Goal: Task Accomplishment & Management: Use online tool/utility

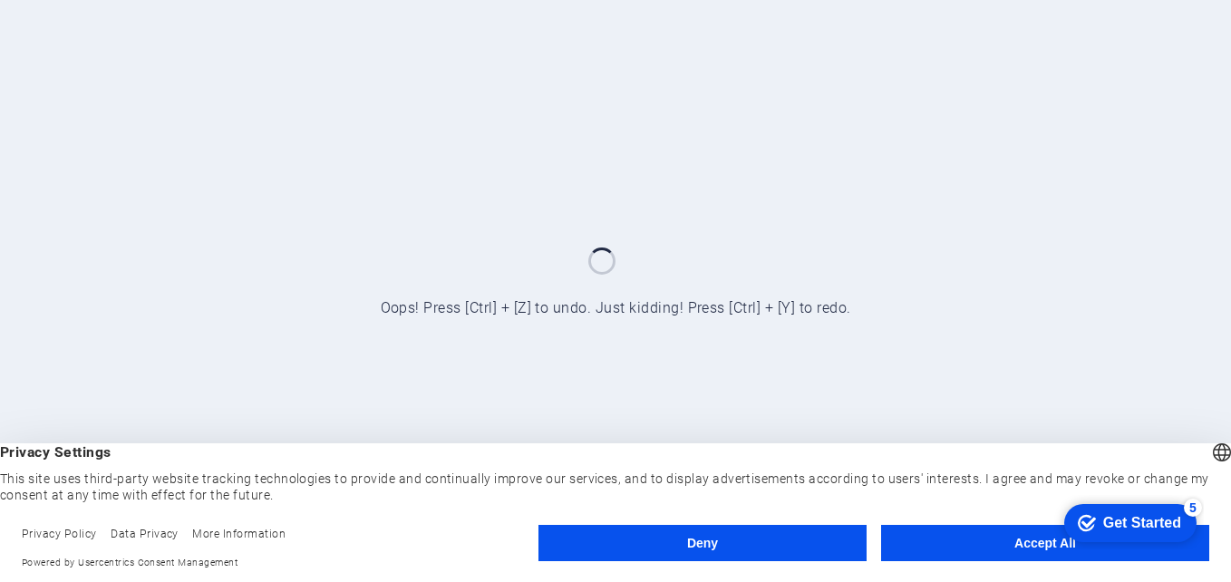
click at [1000, 556] on button "Accept All" at bounding box center [1045, 543] width 328 height 36
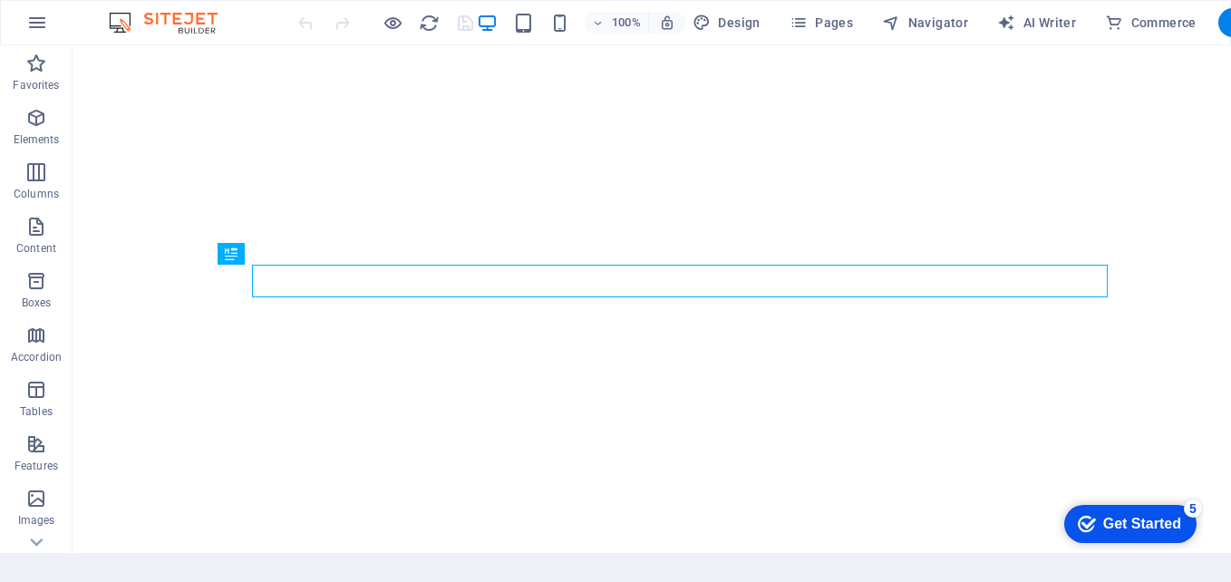
click at [1000, 556] on section "Home Favorites Elements Columns Content Boxes Accordion Tables Features Images …" at bounding box center [615, 291] width 1231 height 582
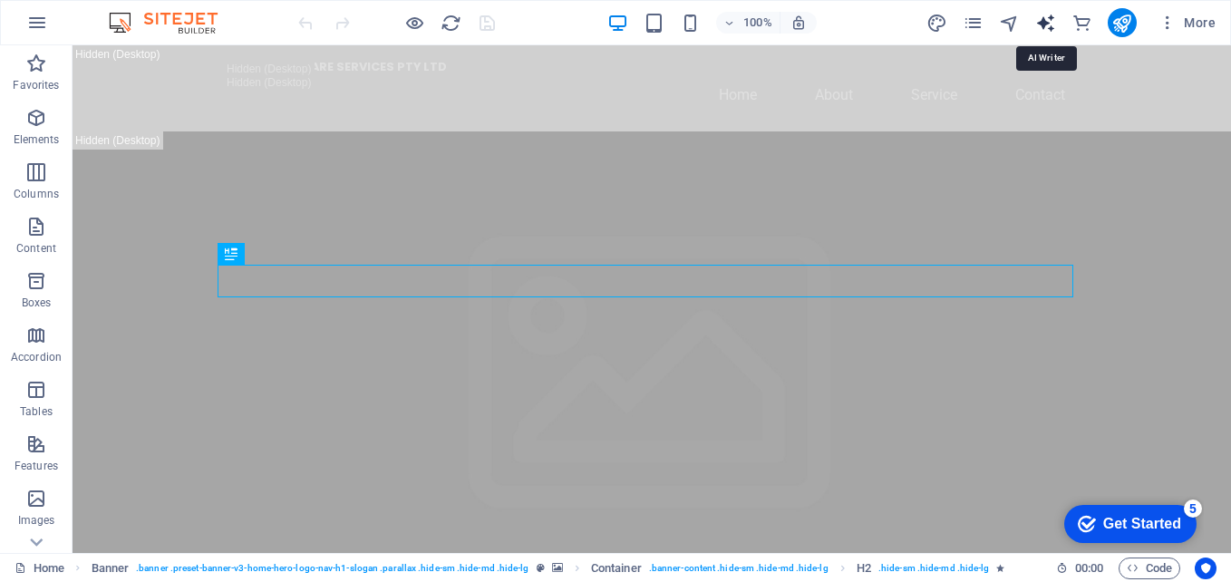
select select "English"
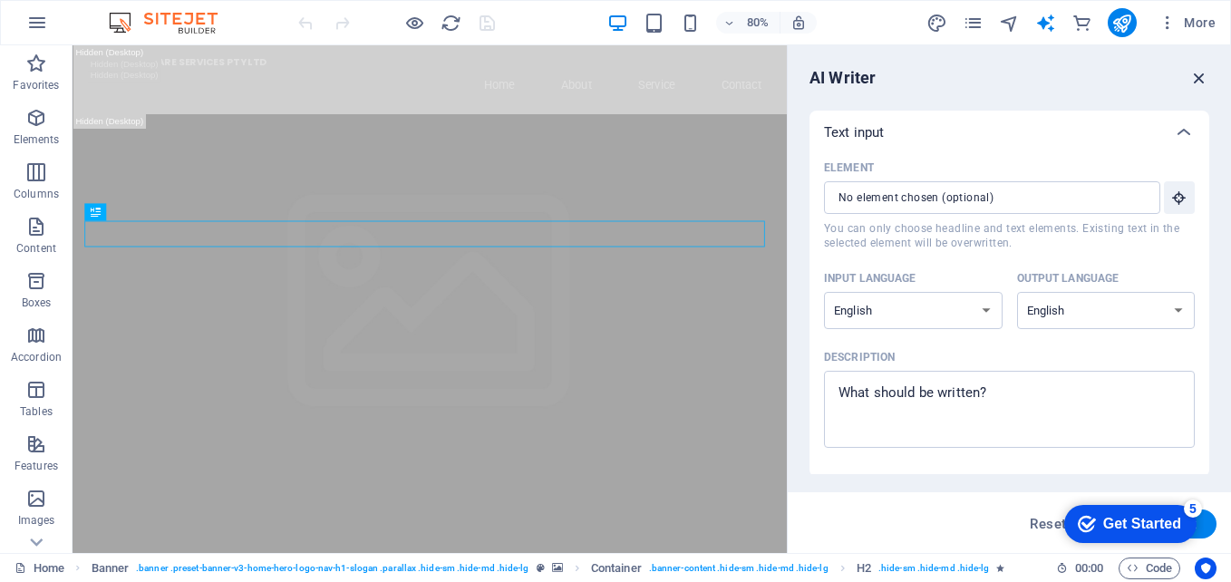
click at [0, 0] on icon "button" at bounding box center [0, 0] width 0 height 0
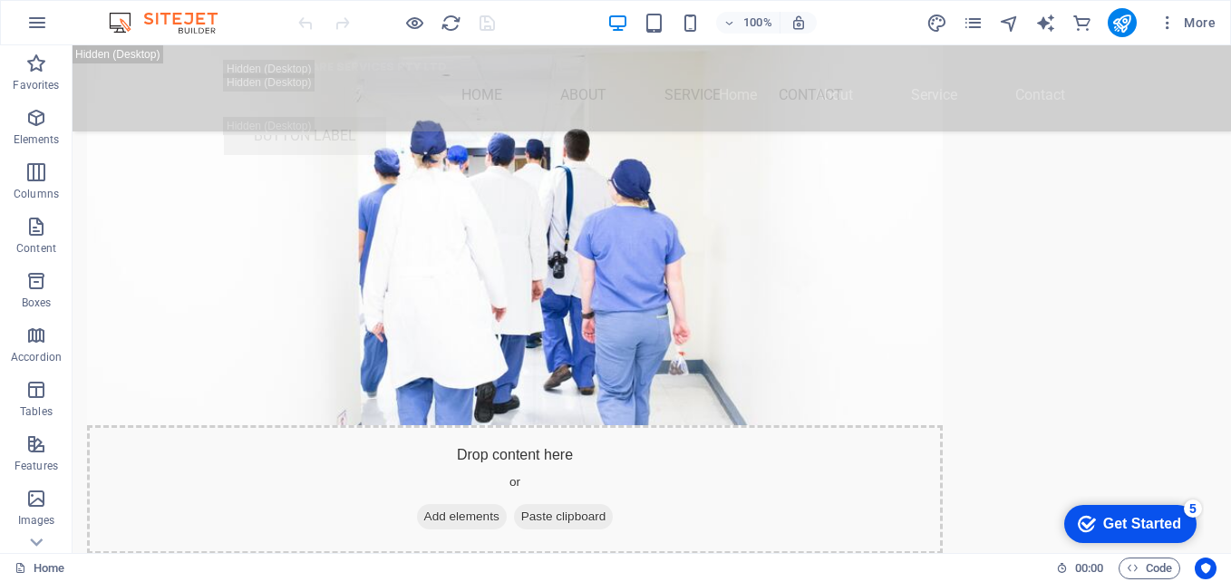
scroll to position [5883, 0]
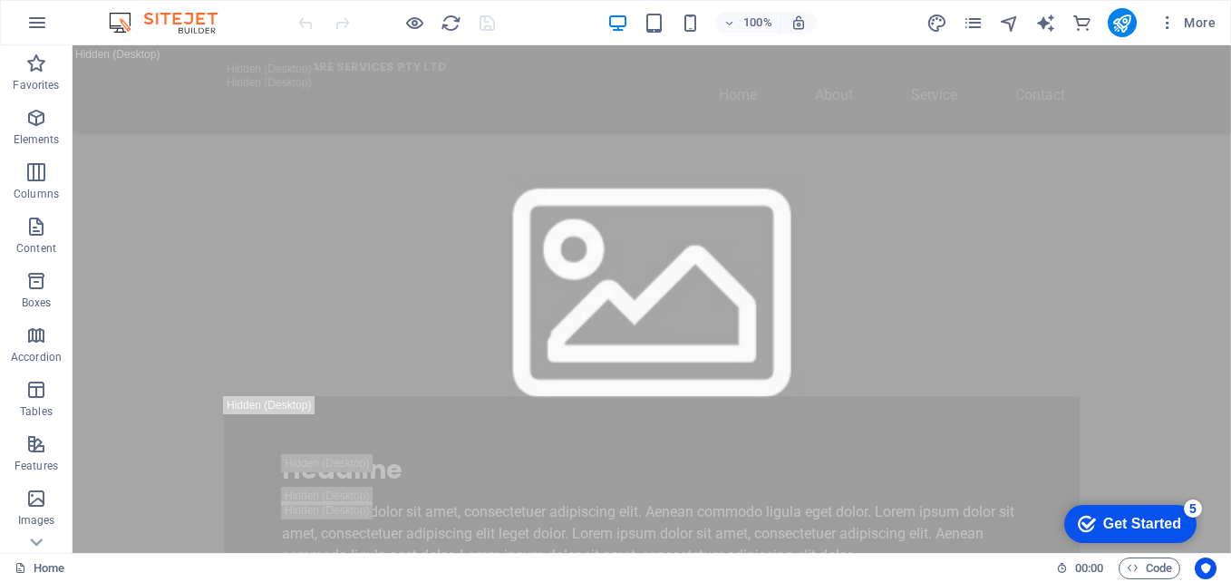
scroll to position [1343, 0]
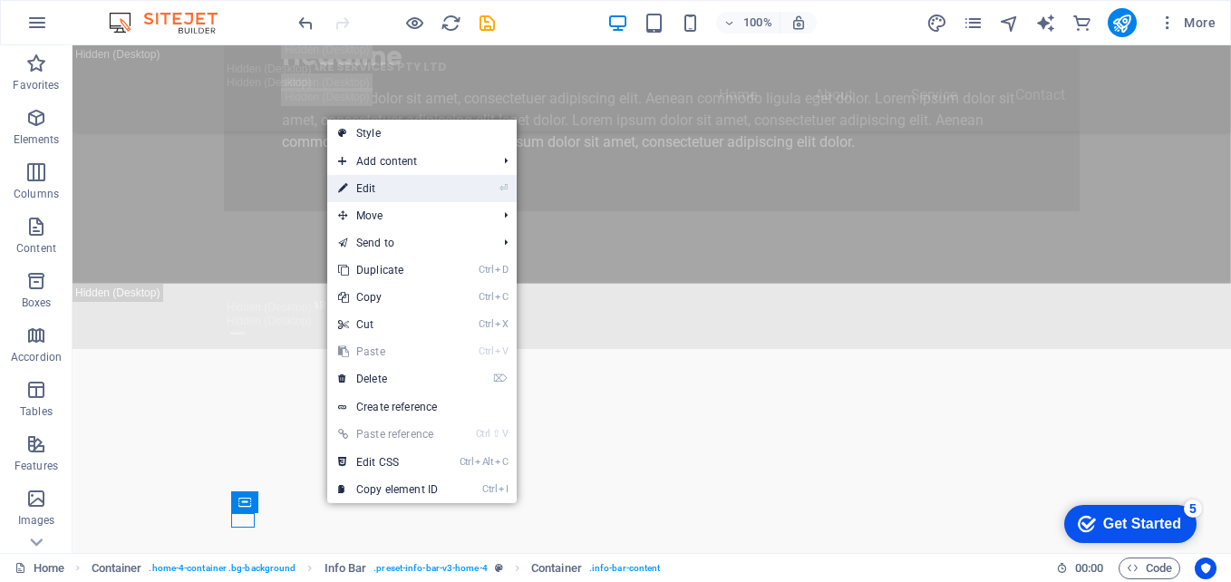
click at [382, 192] on div "Drag here to replace the existing content. Press “Ctrl” if you want to create a…" at bounding box center [652, 299] width 1158 height 508
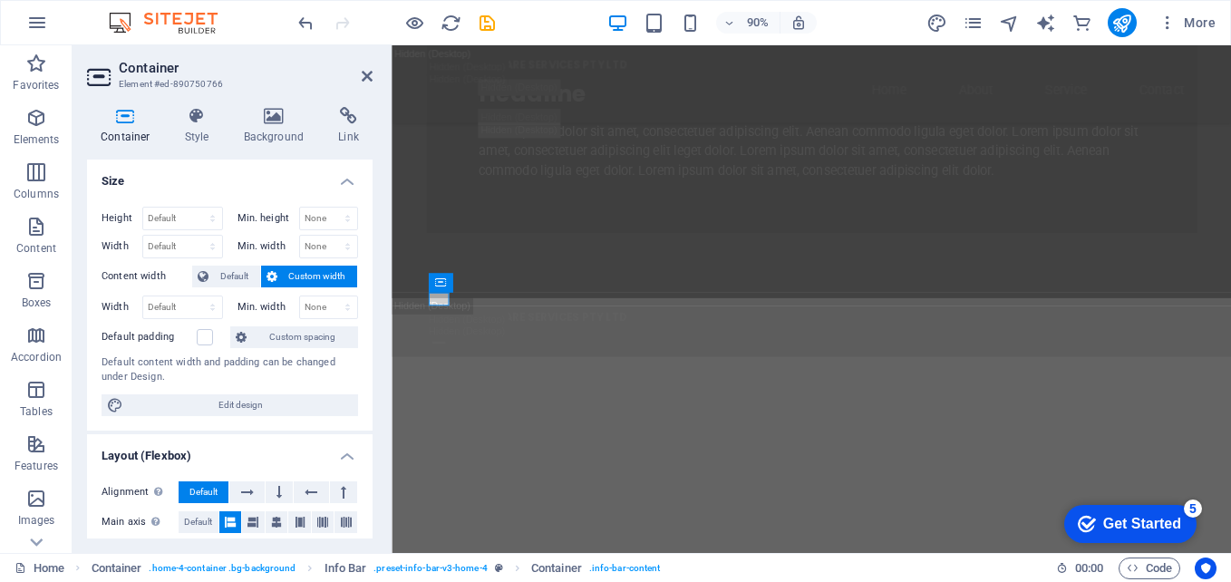
scroll to position [1640, 0]
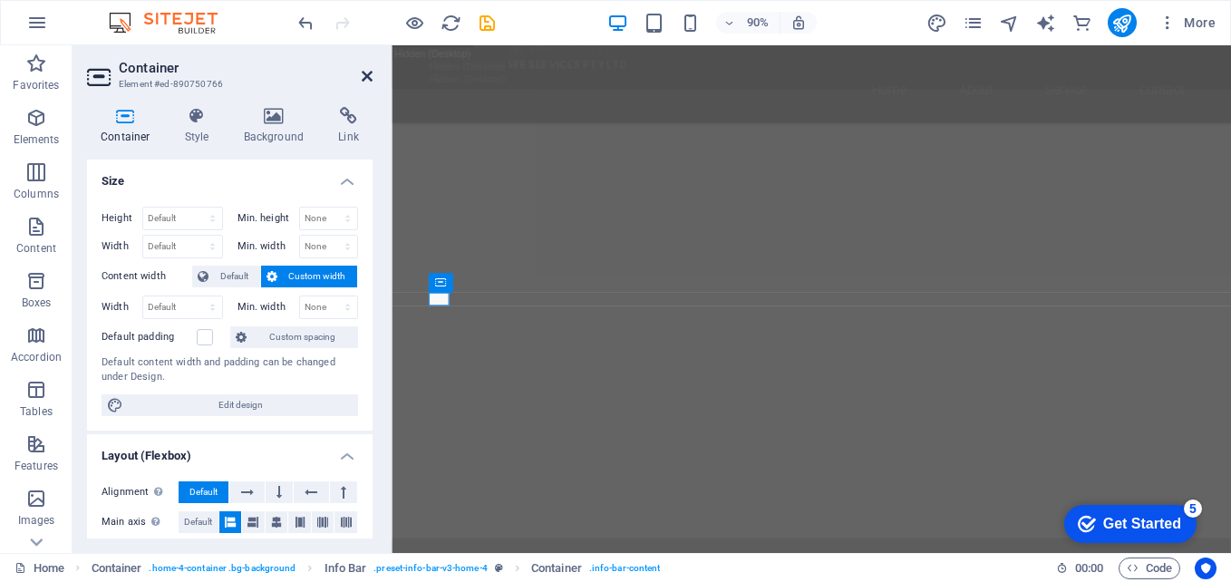
click at [370, 79] on icon at bounding box center [367, 76] width 11 height 15
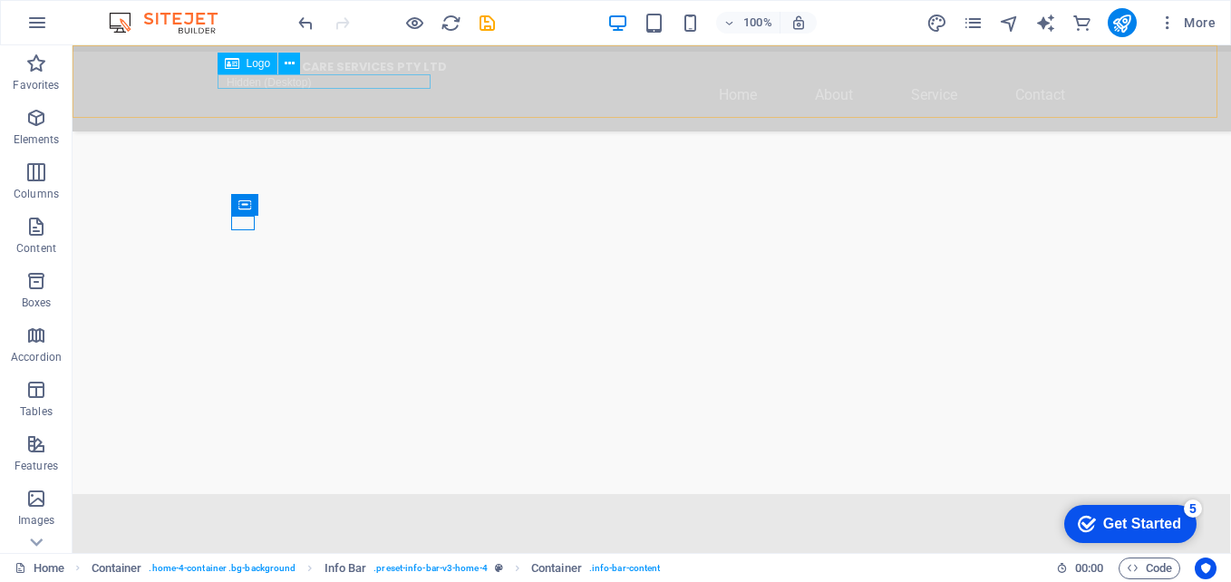
click at [284, 73] on div "🍃 NEW LEAF CARE SERVICES PTY LTD" at bounding box center [652, 67] width 856 height 14
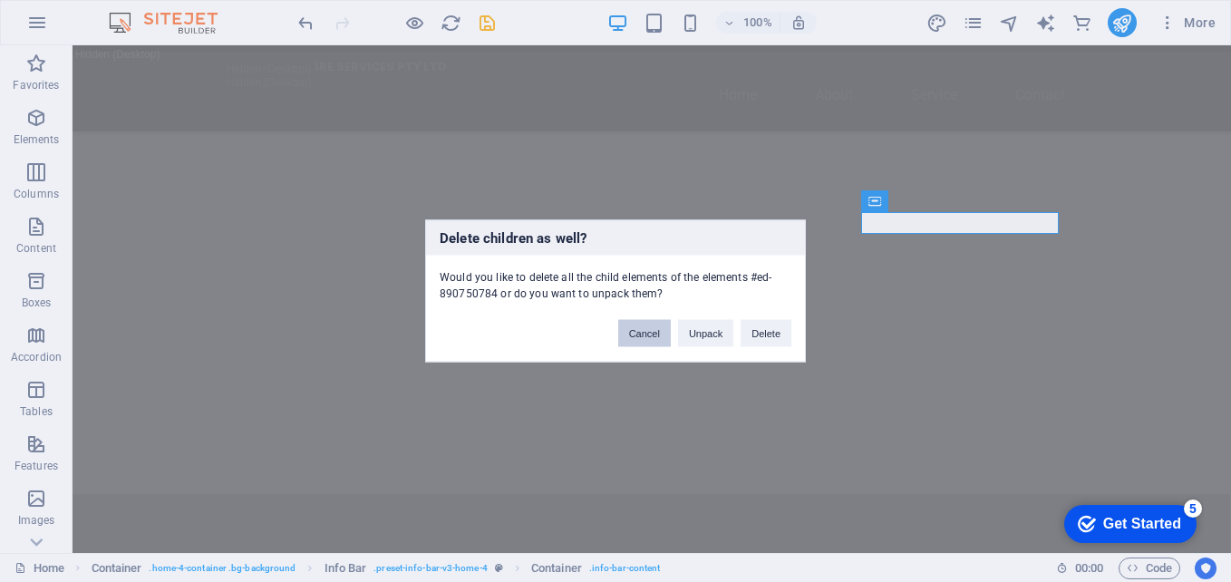
click at [649, 342] on button "Cancel" at bounding box center [644, 333] width 53 height 27
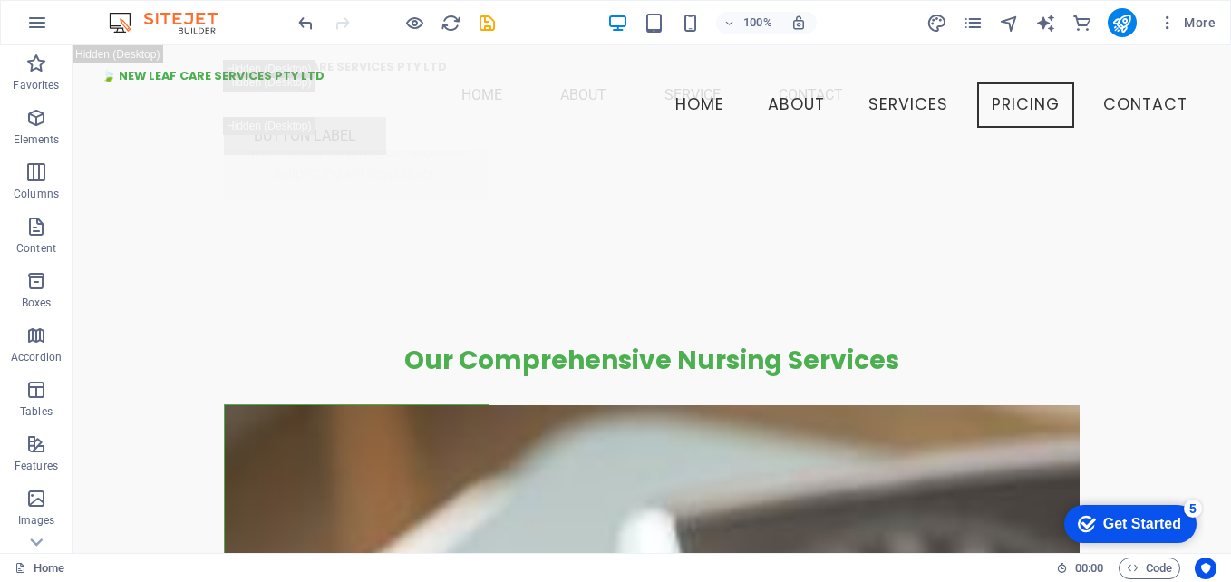
scroll to position [18104, 0]
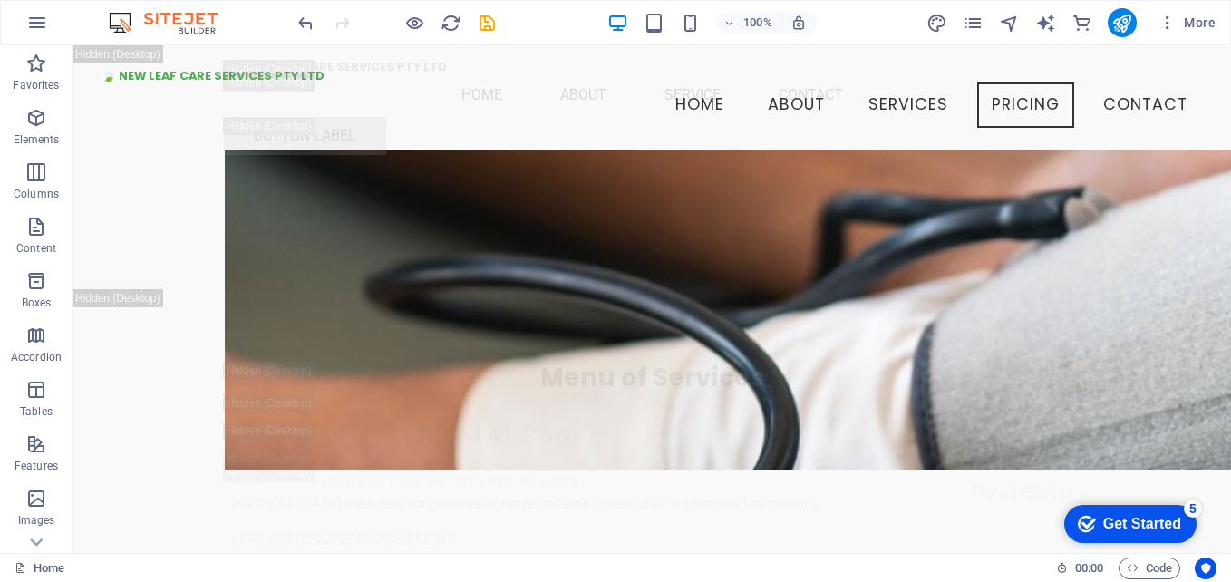
click at [117, 22] on img at bounding box center [172, 23] width 136 height 22
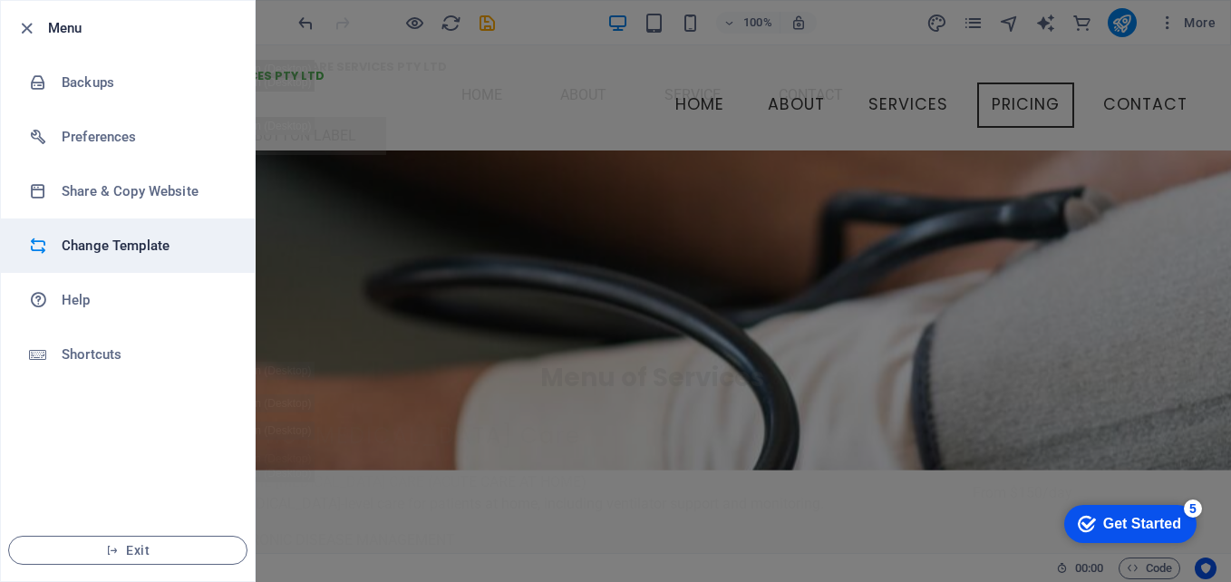
click at [108, 237] on h6 "Change Template" at bounding box center [146, 246] width 168 height 22
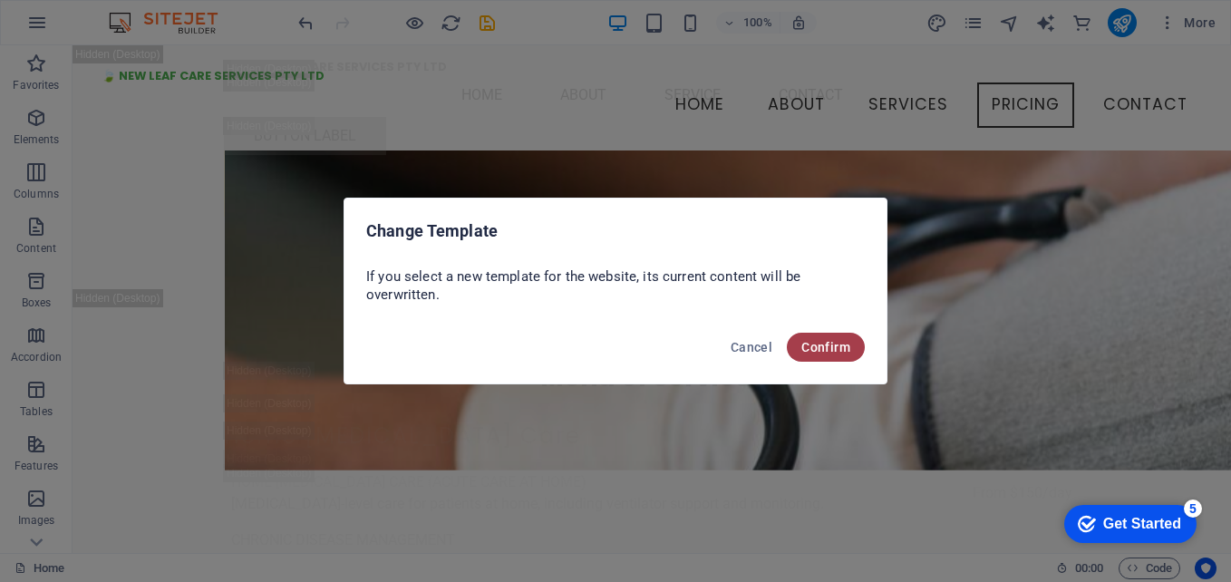
click at [822, 342] on span "Confirm" at bounding box center [825, 347] width 49 height 15
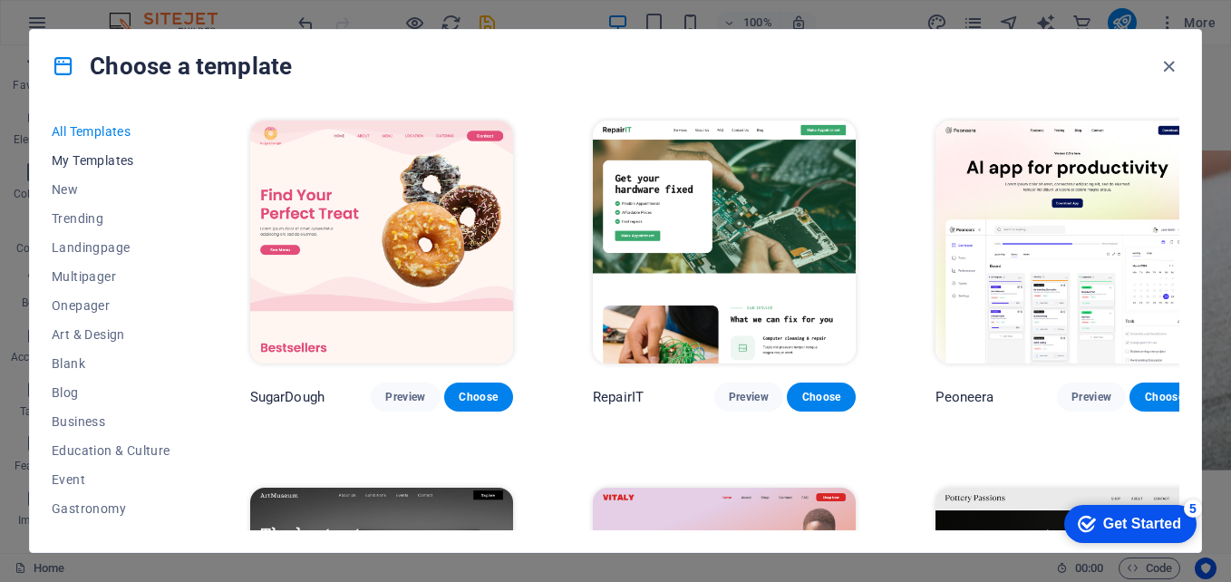
click at [112, 161] on span "My Templates" at bounding box center [111, 160] width 119 height 15
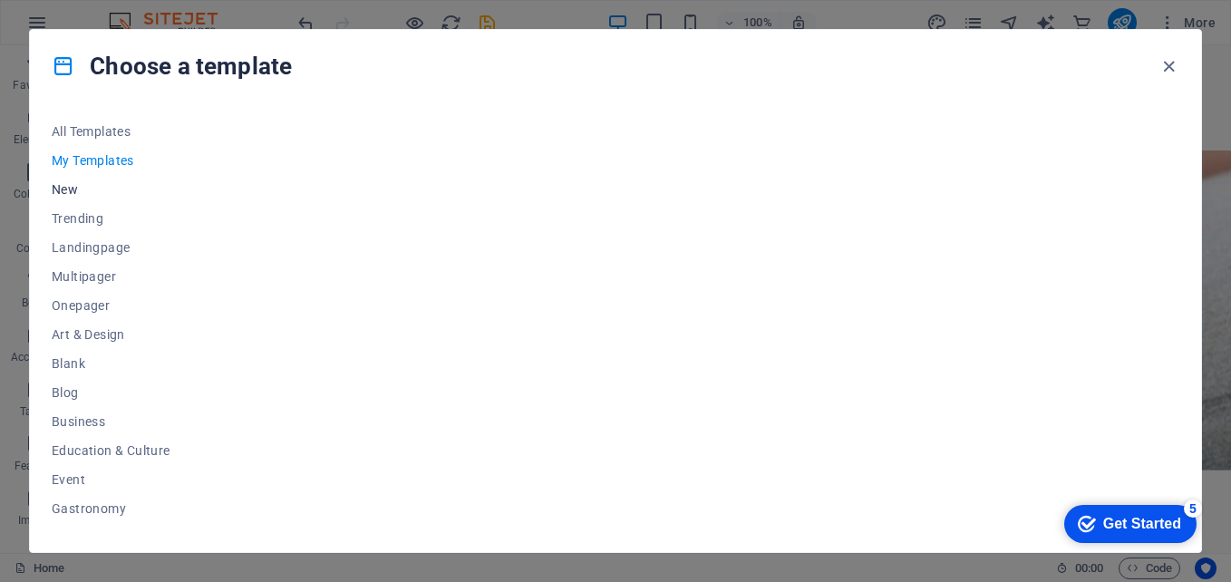
click at [91, 193] on span "New" at bounding box center [111, 189] width 119 height 15
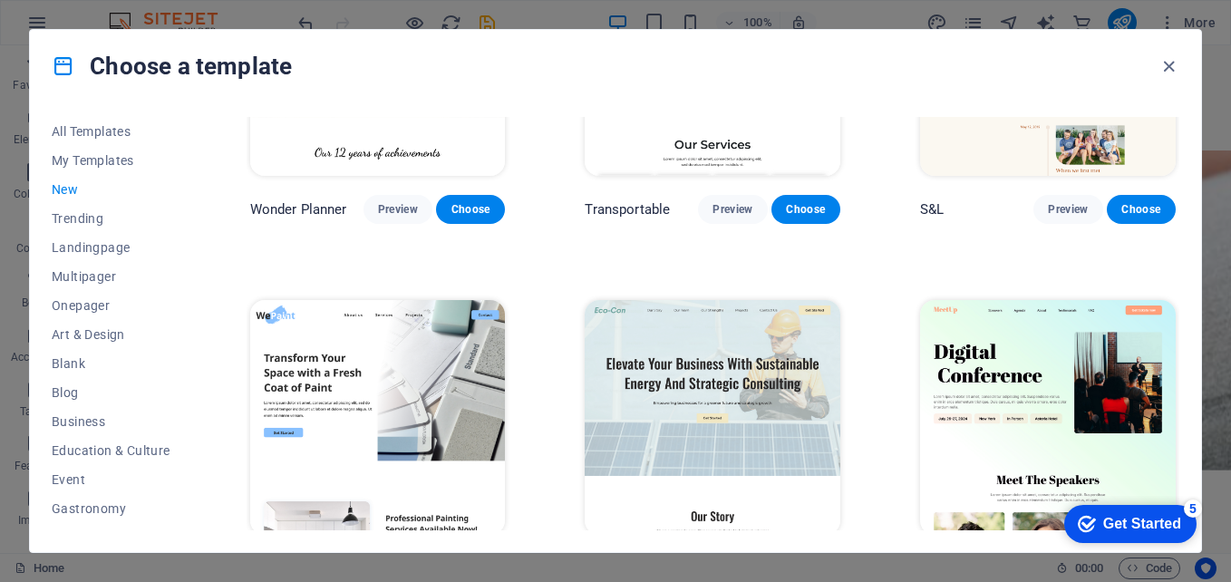
scroll to position [1531, 0]
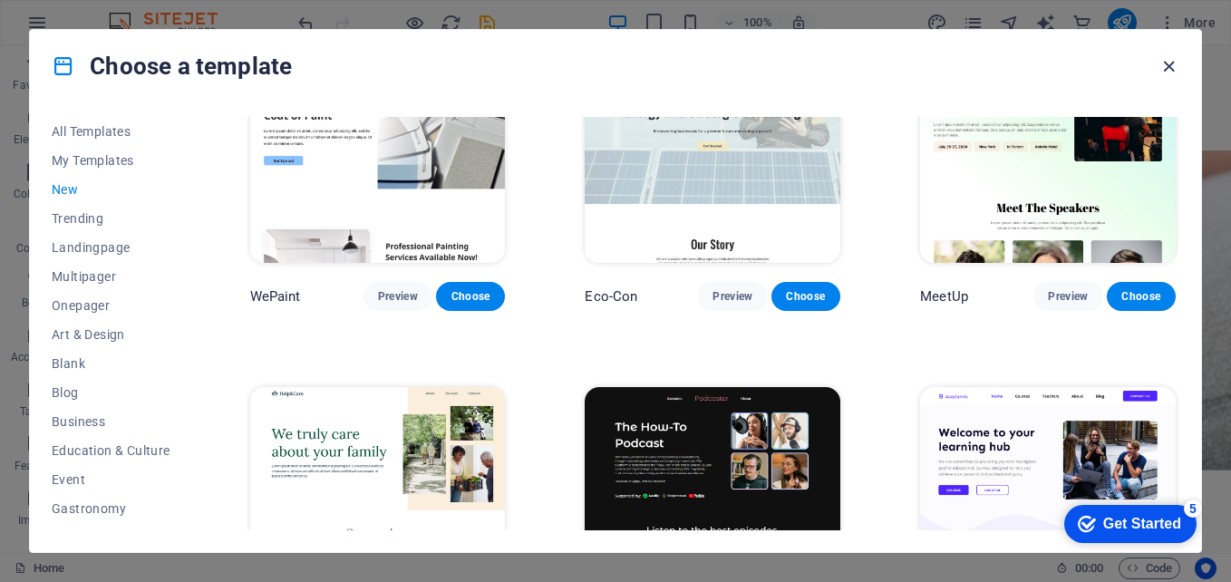
click at [1165, 65] on icon "button" at bounding box center [1168, 66] width 21 height 21
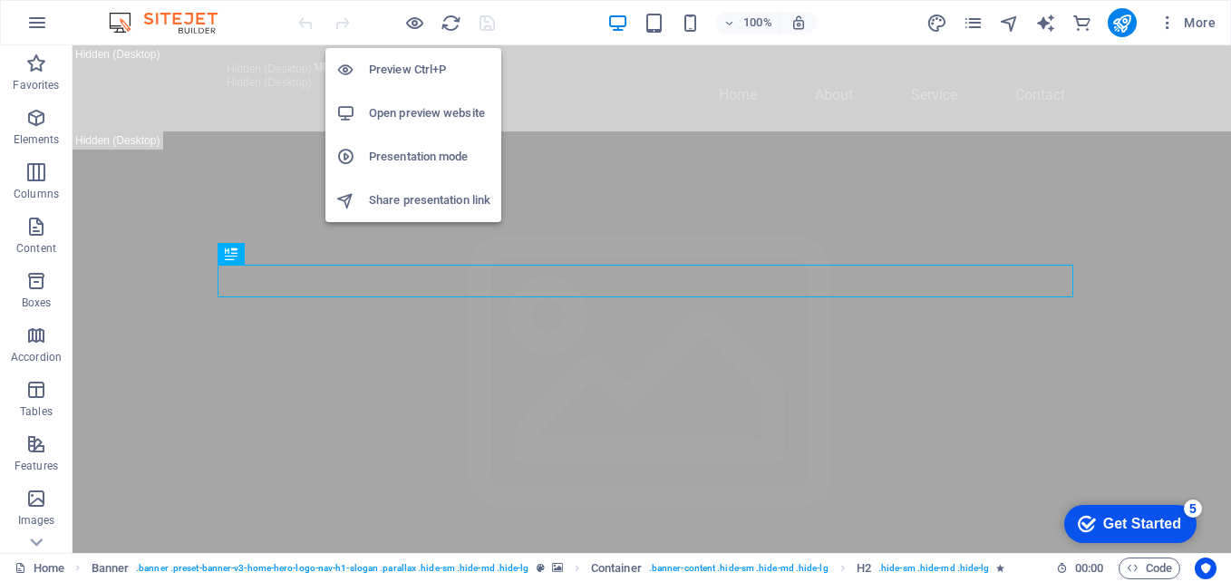
click at [0, 0] on h6 "Preview Ctrl+P" at bounding box center [0, 0] width 0 height 0
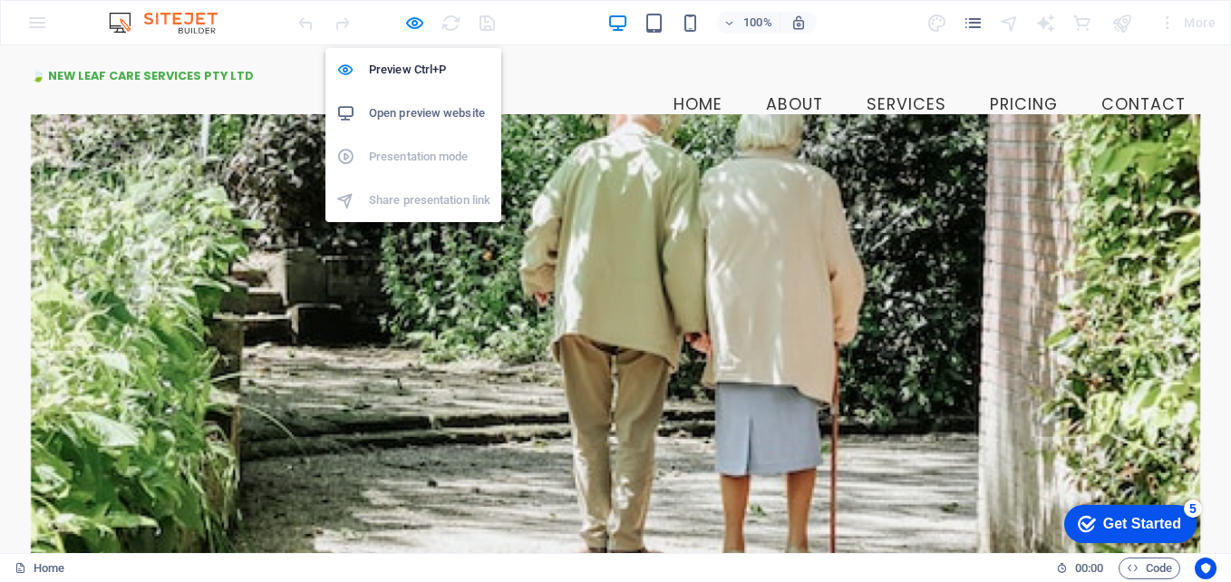
click at [417, 111] on h6 "Open preview website" at bounding box center [429, 113] width 121 height 22
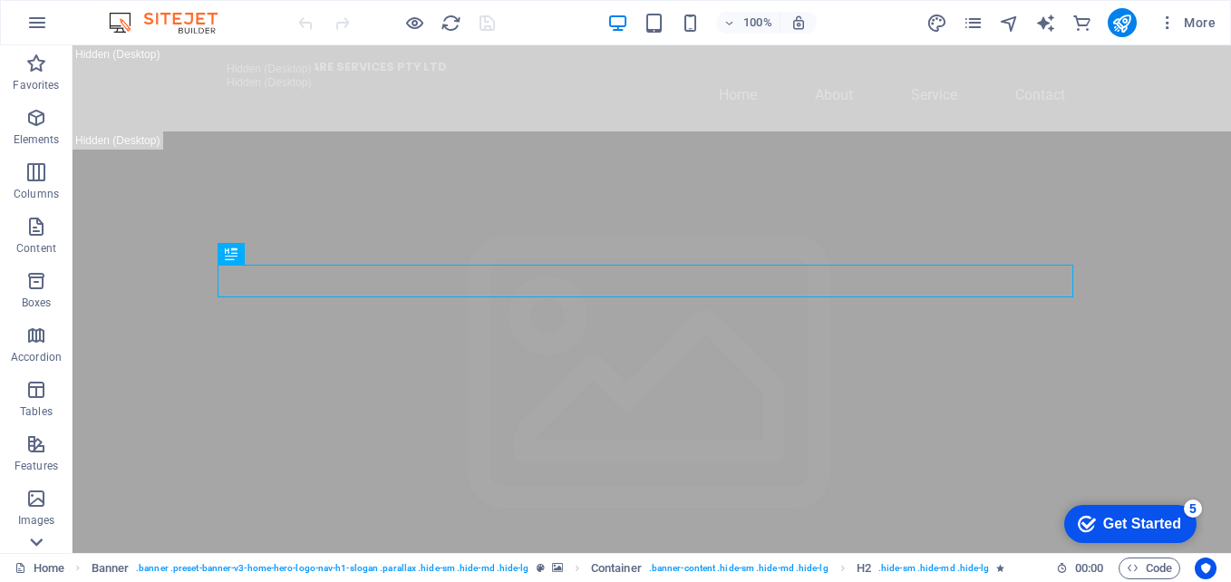
click at [34, 547] on icon at bounding box center [36, 541] width 25 height 25
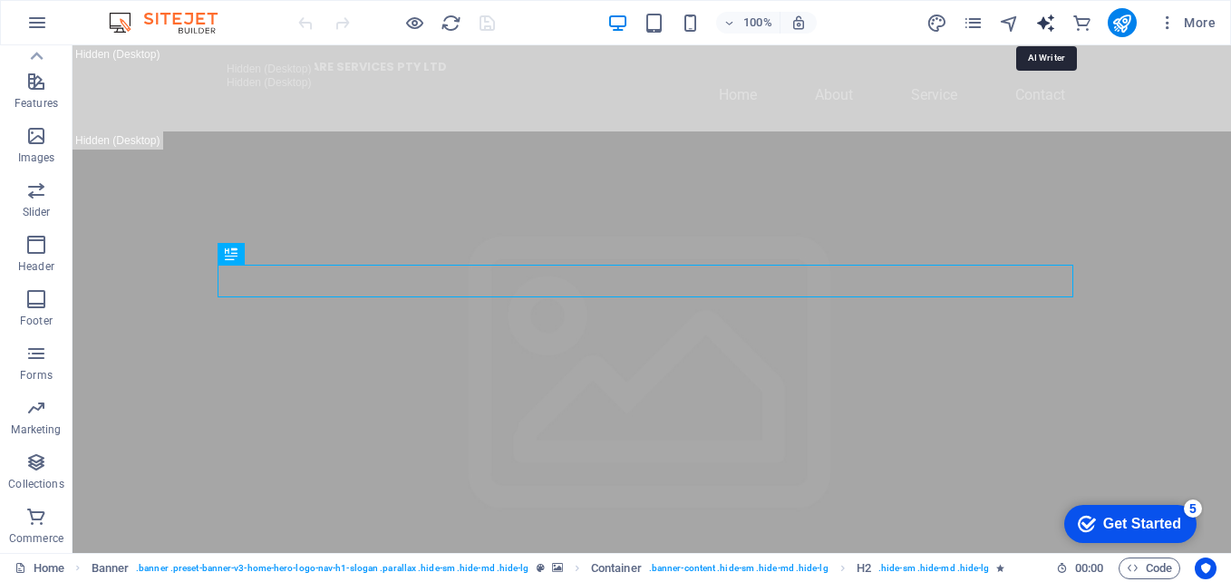
click at [1049, 23] on icon "text_generator" at bounding box center [1045, 23] width 21 height 21
select select "English"
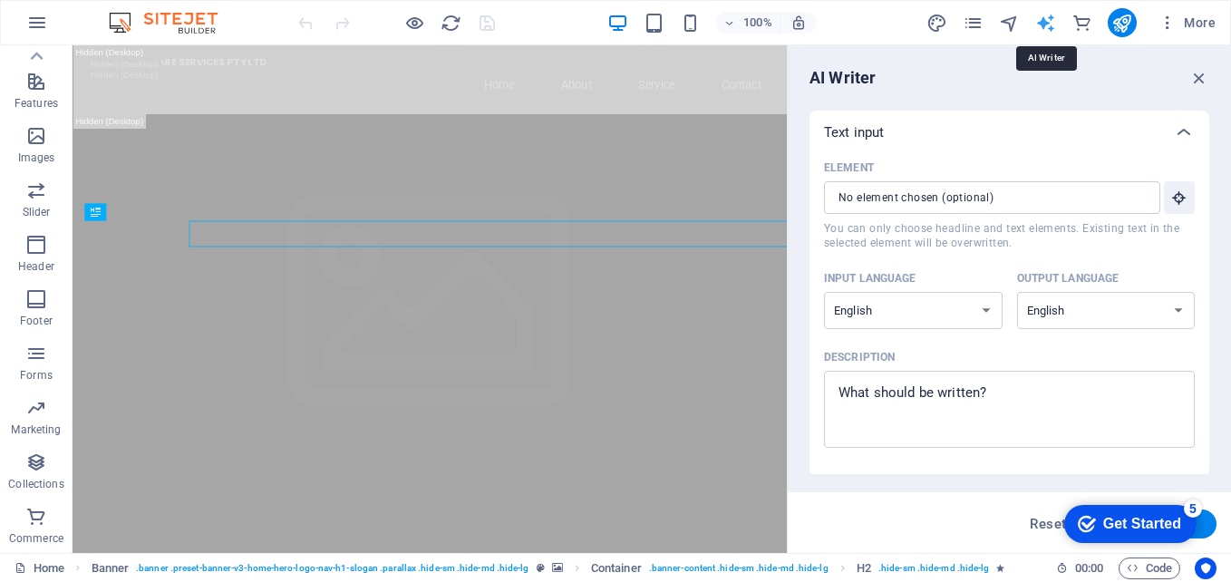
scroll to position [0, 0]
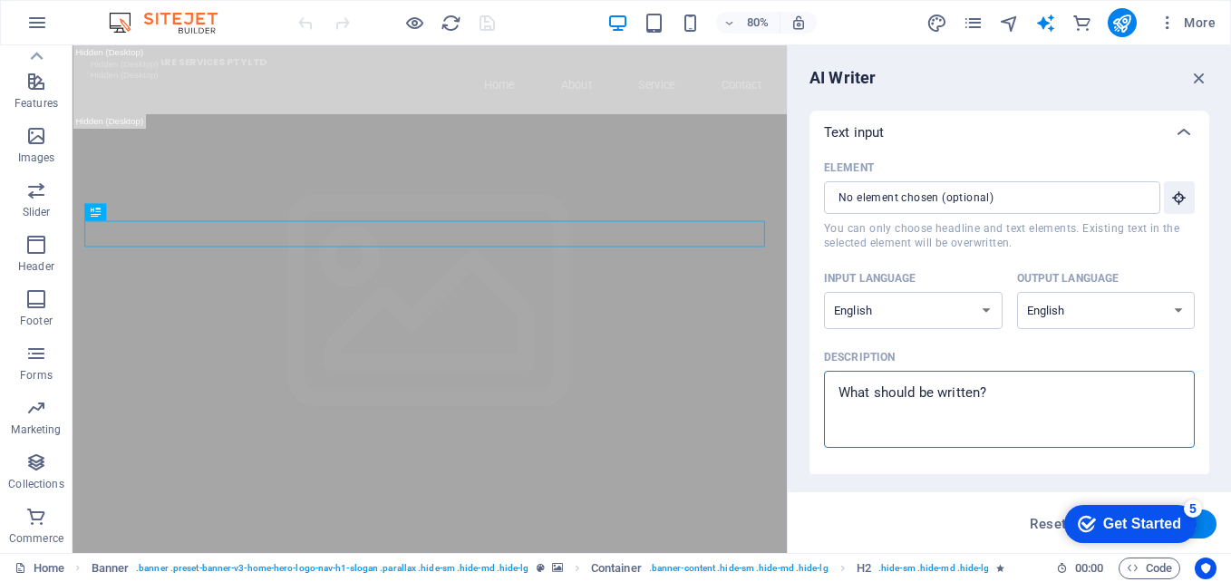
type textarea "x"
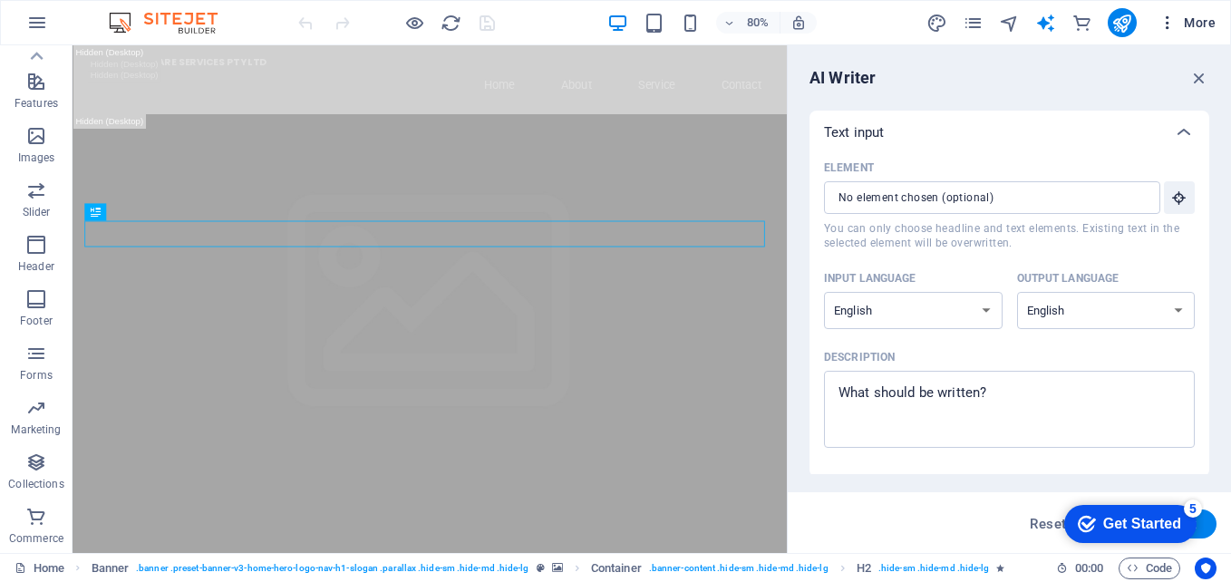
click at [0, 0] on icon "button" at bounding box center [0, 0] width 0 height 0
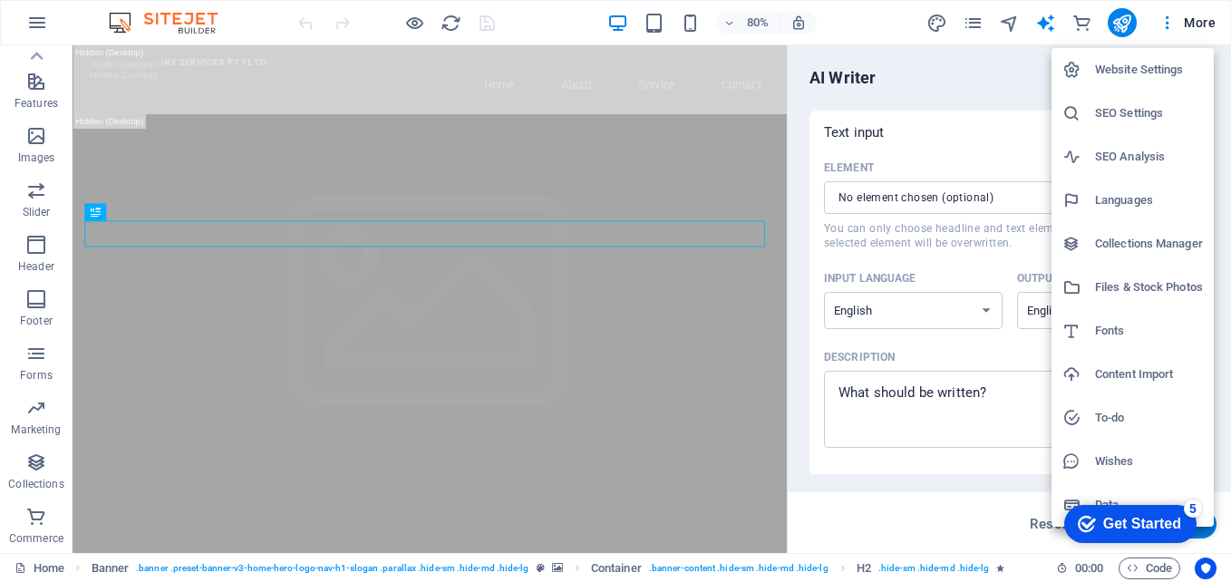
click at [1200, 20] on div at bounding box center [615, 291] width 1231 height 582
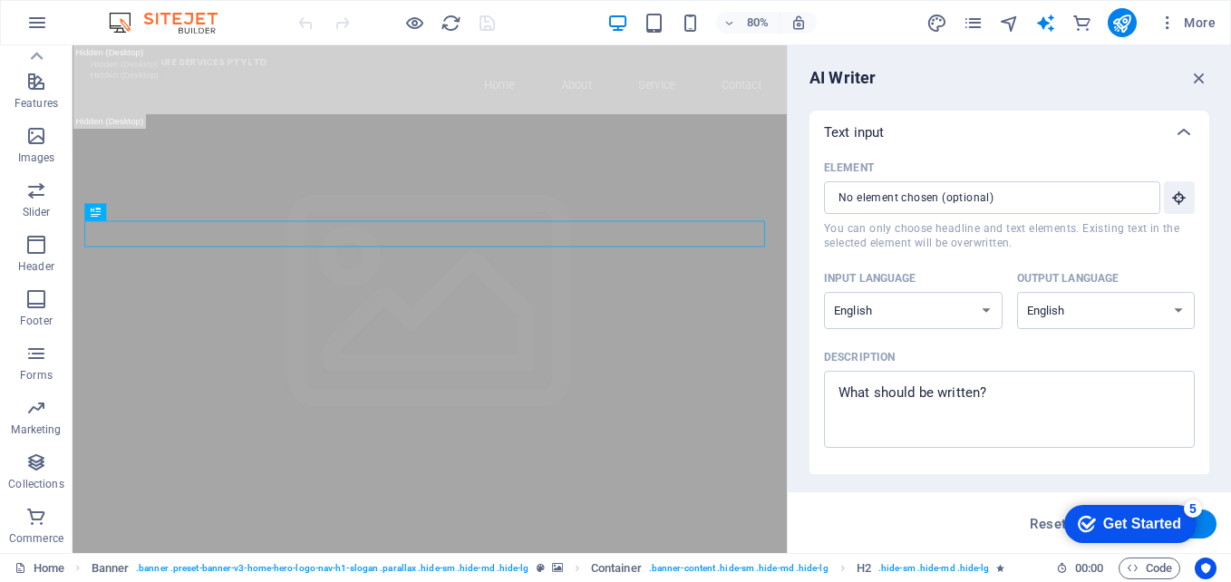
click at [0, 0] on span "More" at bounding box center [0, 0] width 0 height 0
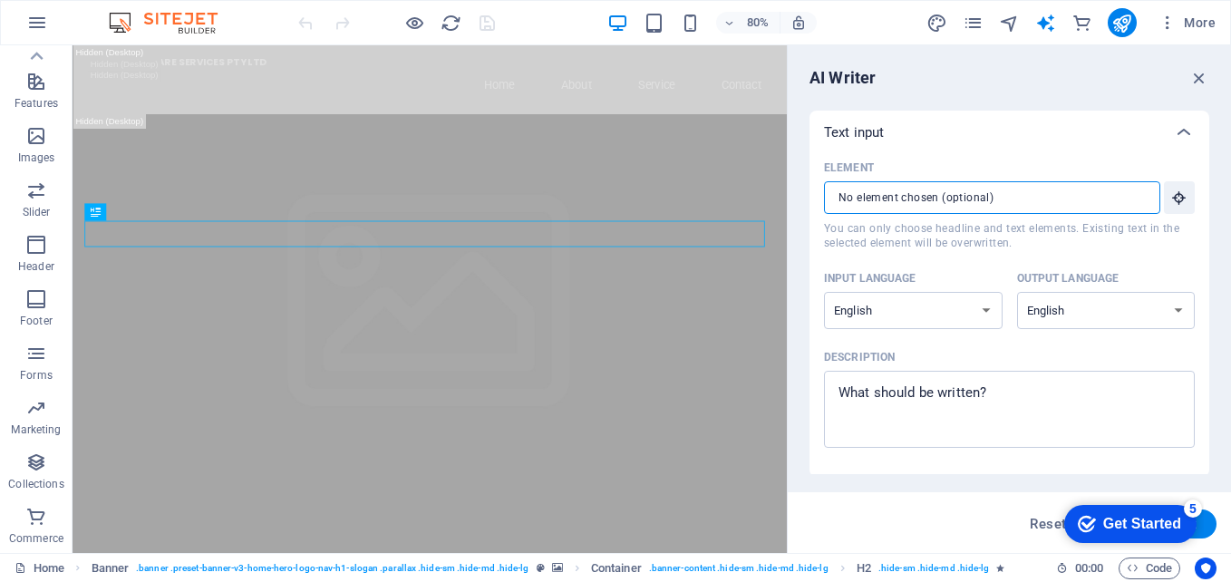
click at [1004, 196] on input "Element ​ You can only choose headline and text elements. Existing text in the …" at bounding box center [986, 197] width 324 height 33
